Goal: Information Seeking & Learning: Learn about a topic

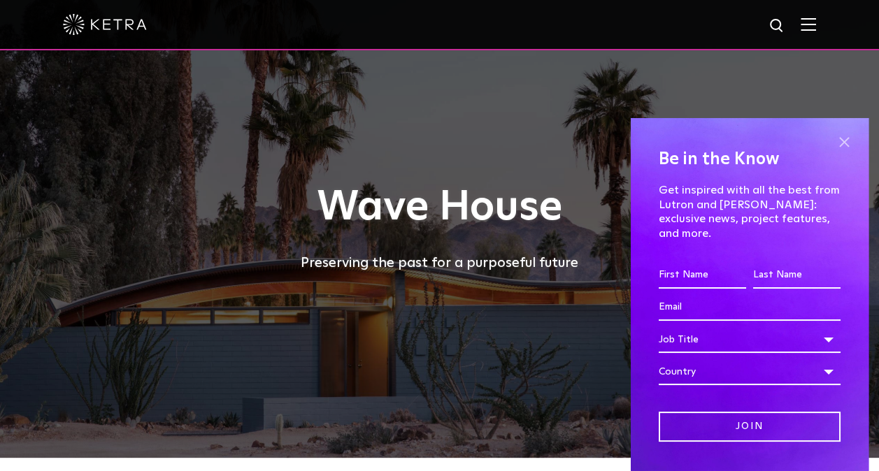
click at [837, 138] on span at bounding box center [843, 142] width 21 height 21
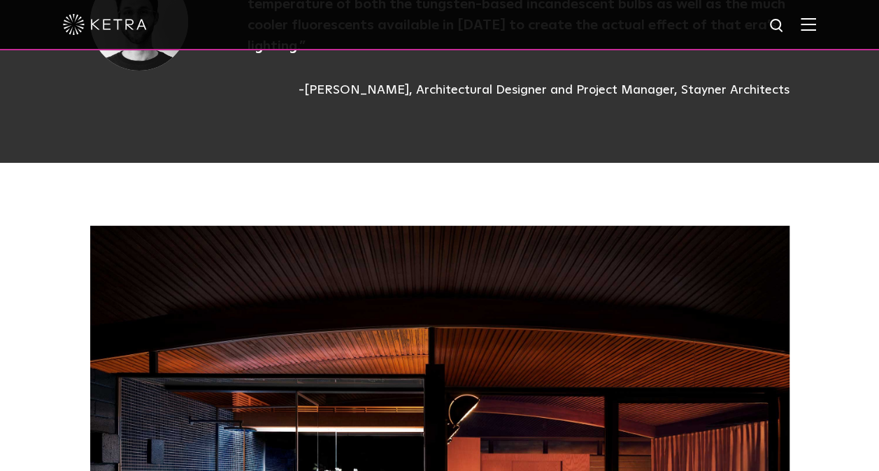
scroll to position [3146, 0]
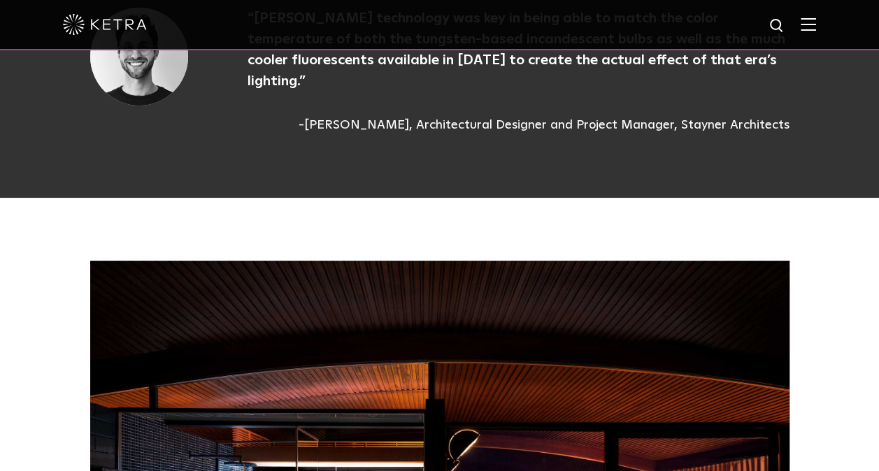
drag, startPoint x: 452, startPoint y: 300, endPoint x: 411, endPoint y: 318, distance: 45.1
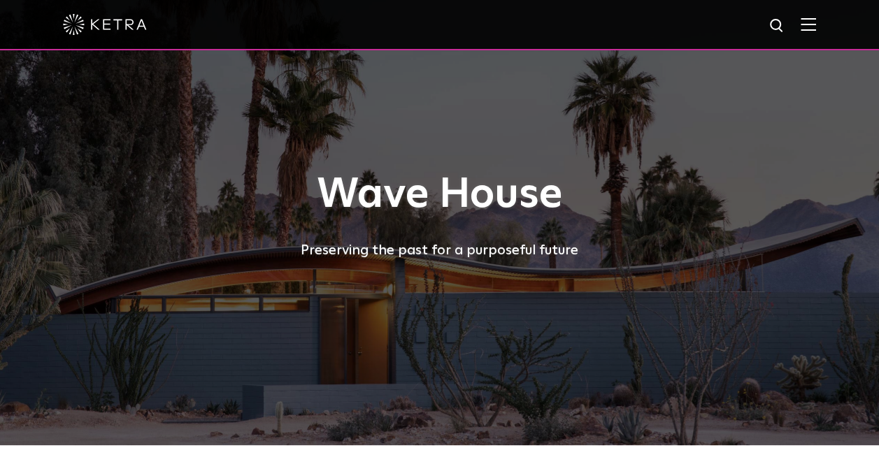
scroll to position [0, 0]
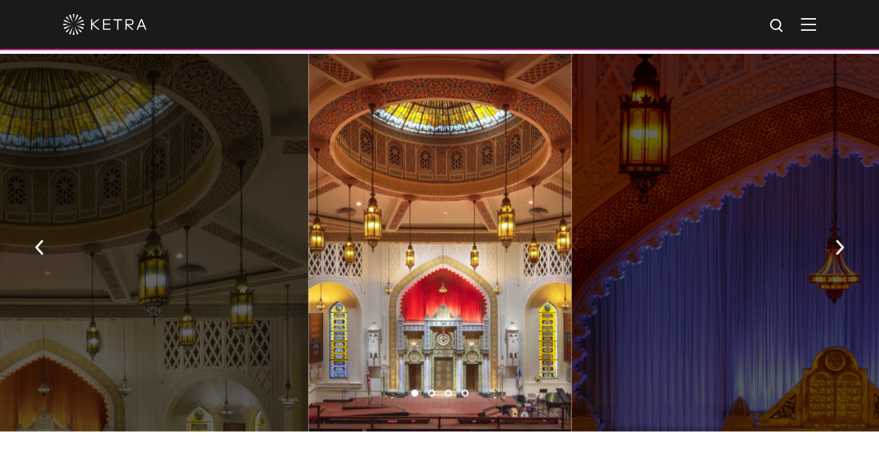
scroll to position [1049, 0]
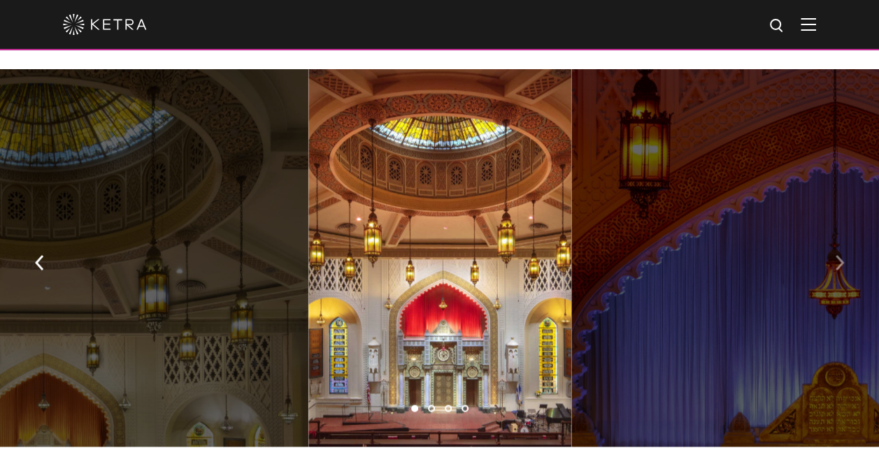
click at [843, 237] on button "button" at bounding box center [839, 261] width 30 height 48
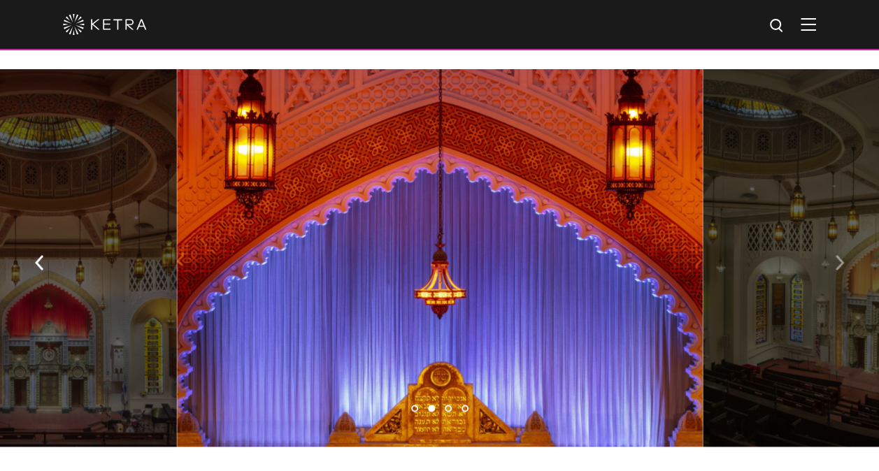
click at [843, 237] on button "button" at bounding box center [839, 261] width 30 height 48
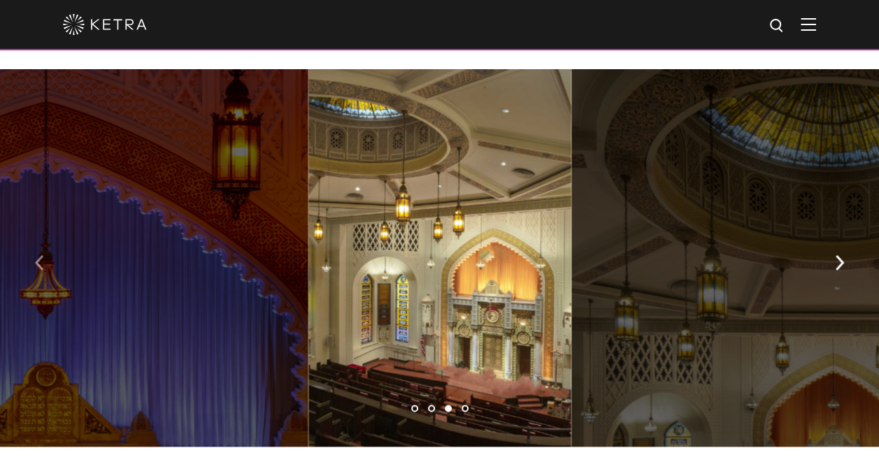
click at [45, 237] on button "button" at bounding box center [39, 261] width 30 height 48
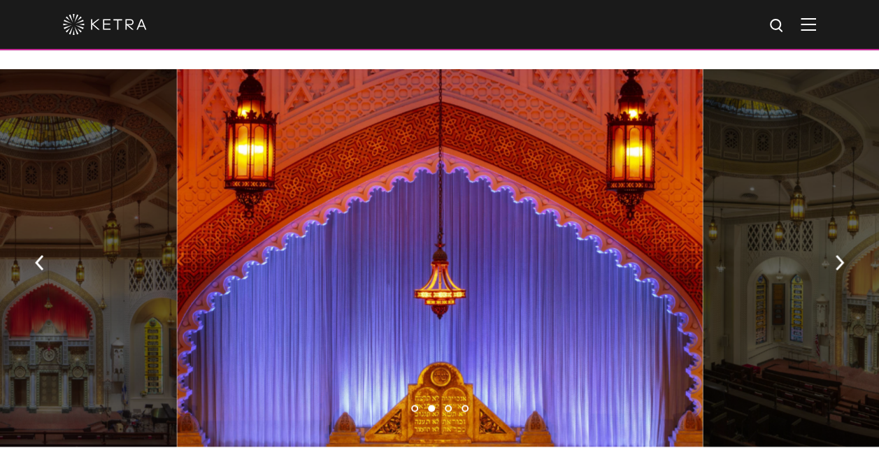
click at [378, 171] on div at bounding box center [440, 257] width 526 height 377
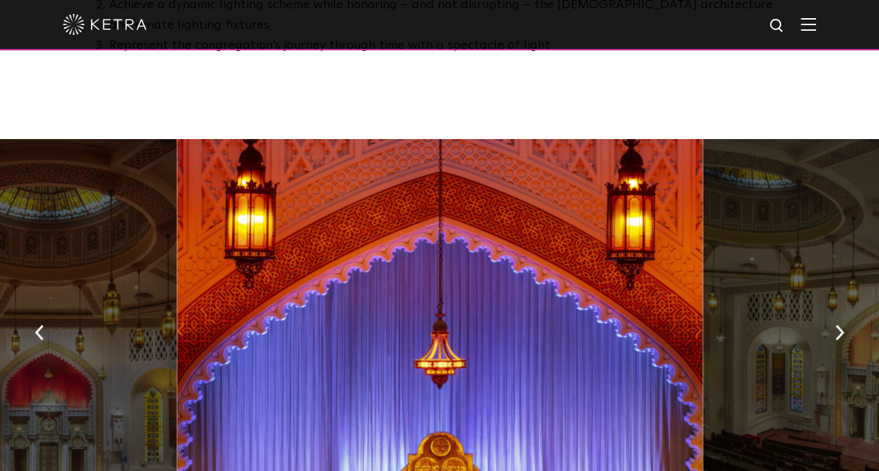
scroll to position [979, 0]
click at [56, 310] on div at bounding box center [45, 327] width 263 height 377
click at [29, 307] on button "button" at bounding box center [39, 331] width 30 height 48
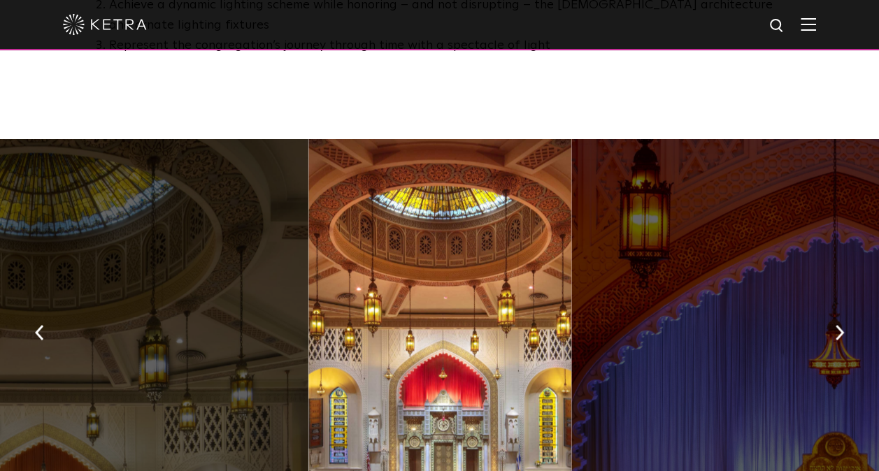
drag, startPoint x: 392, startPoint y: 286, endPoint x: 810, endPoint y: 291, distance: 418.8
click at [810, 291] on div at bounding box center [834, 327] width 526 height 377
click at [833, 307] on button "button" at bounding box center [839, 331] width 30 height 48
click at [836, 324] on img "button" at bounding box center [839, 331] width 9 height 15
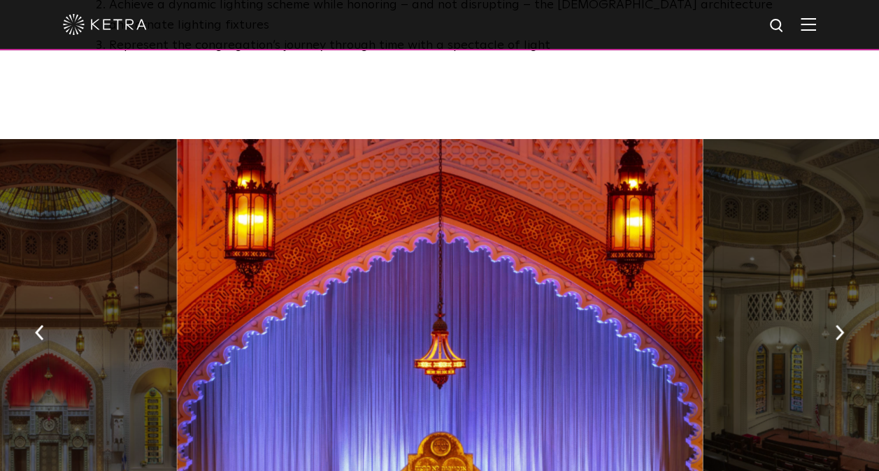
click at [393, 269] on div at bounding box center [440, 327] width 526 height 377
